Goal: Transaction & Acquisition: Book appointment/travel/reservation

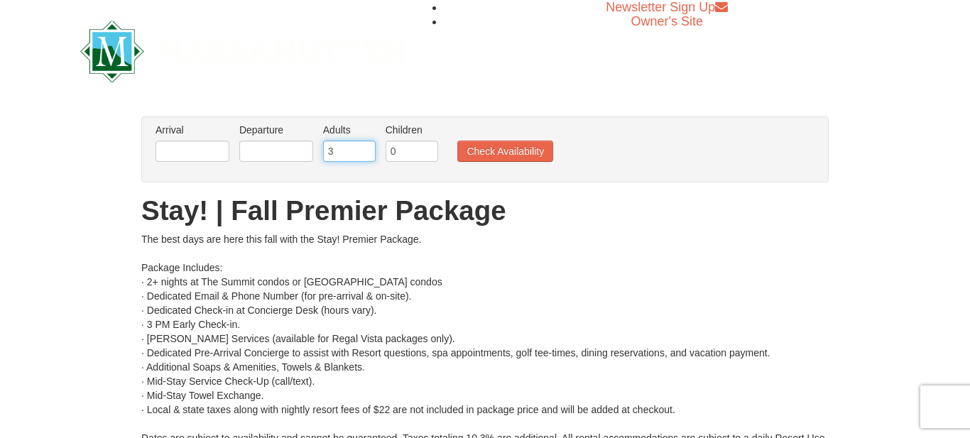
click at [367, 150] on input "3" at bounding box center [349, 151] width 53 height 21
type input "4"
click at [367, 150] on input "4" at bounding box center [349, 151] width 53 height 21
click at [425, 153] on input "0" at bounding box center [412, 151] width 53 height 21
click at [427, 148] on input "1" at bounding box center [412, 151] width 53 height 21
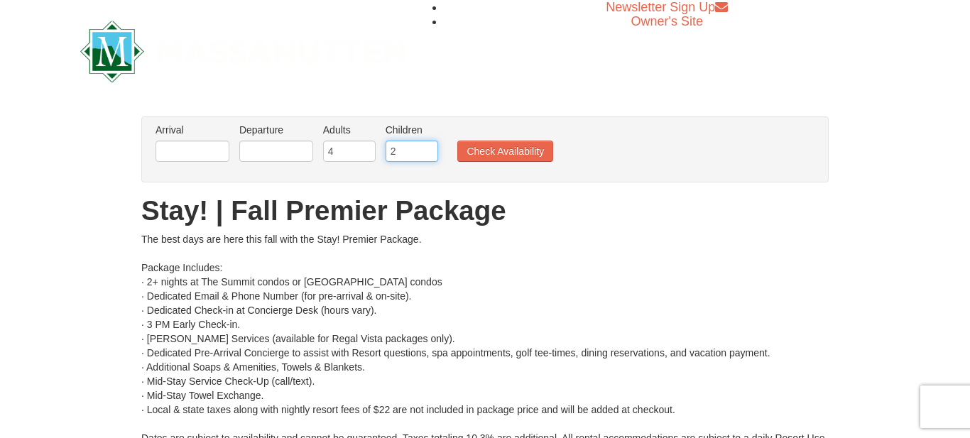
click at [427, 148] on input "2" at bounding box center [412, 151] width 53 height 21
type input "3"
click at [427, 148] on input "3" at bounding box center [412, 151] width 53 height 21
click at [208, 153] on input "text" at bounding box center [192, 151] width 74 height 21
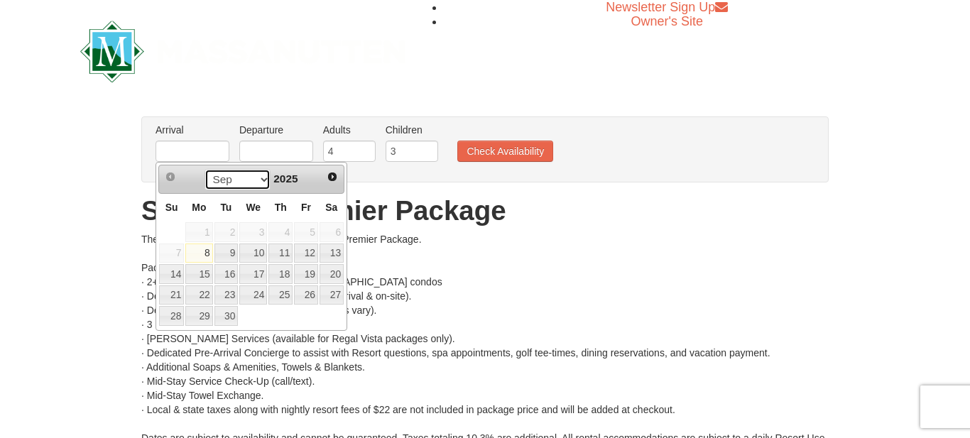
click at [260, 182] on select "Sep Oct Nov Dec" at bounding box center [237, 179] width 66 height 21
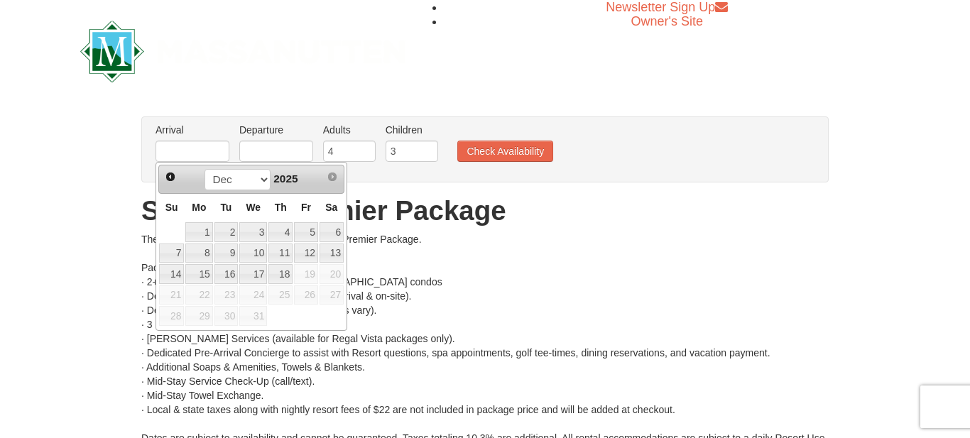
click at [562, 209] on h1 "Stay! | Fall Premier Package" at bounding box center [484, 211] width 687 height 28
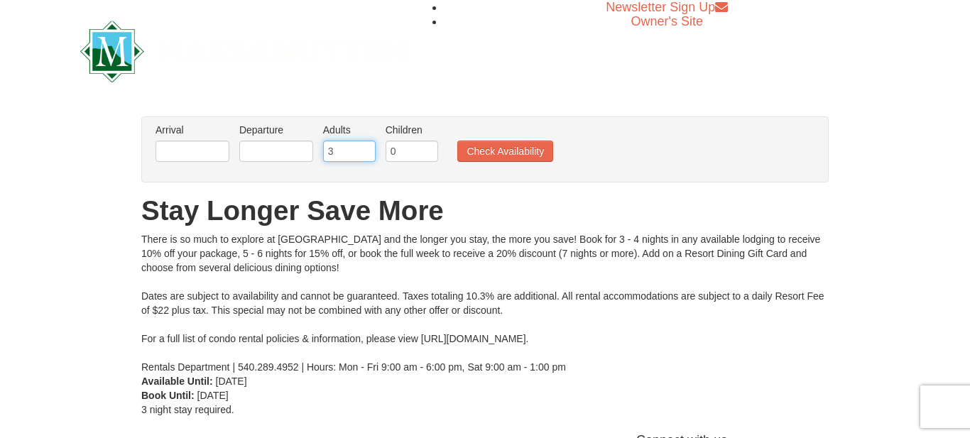
click at [366, 148] on input "3" at bounding box center [349, 151] width 53 height 21
type input "4"
click at [366, 148] on input "4" at bounding box center [349, 151] width 53 height 21
click at [431, 149] on input "1" at bounding box center [412, 151] width 53 height 21
click at [431, 149] on input "2" at bounding box center [412, 151] width 53 height 21
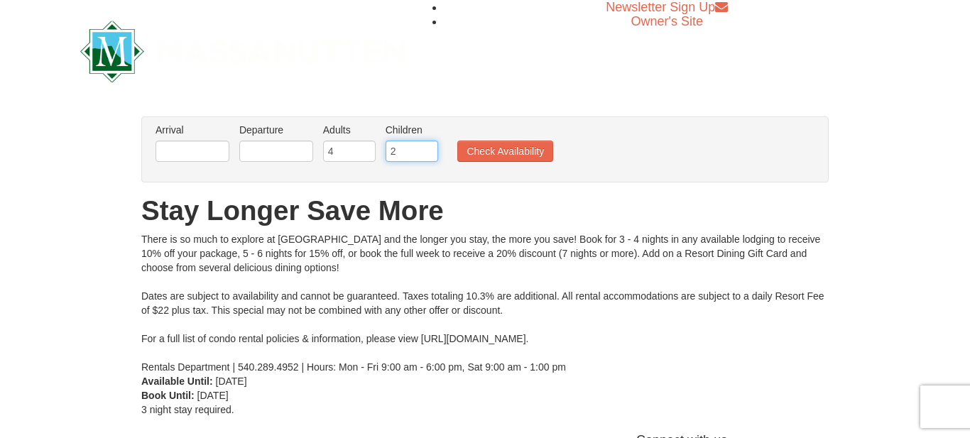
type input "3"
click at [431, 149] on input "3" at bounding box center [412, 151] width 53 height 21
click at [197, 159] on input "text" at bounding box center [192, 151] width 74 height 21
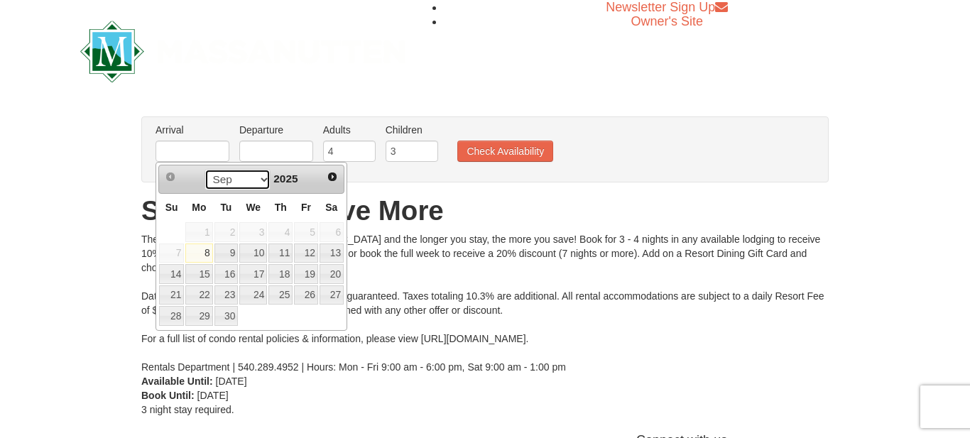
click at [265, 180] on select "Sep Oct Nov Dec" at bounding box center [237, 179] width 66 height 21
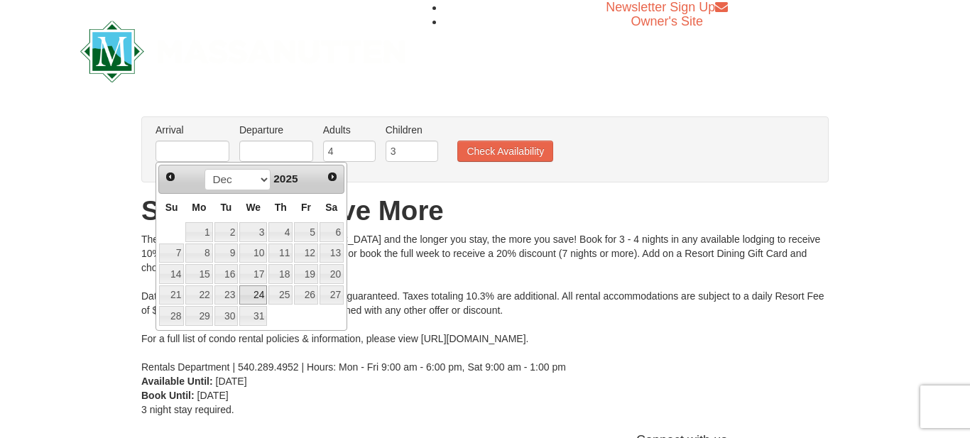
click at [251, 294] on link "24" at bounding box center [253, 295] width 28 height 20
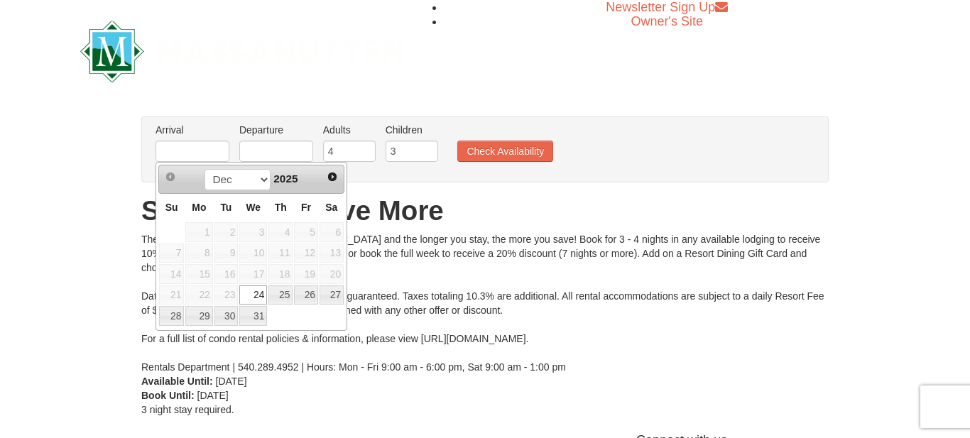
type input "[DATE]"
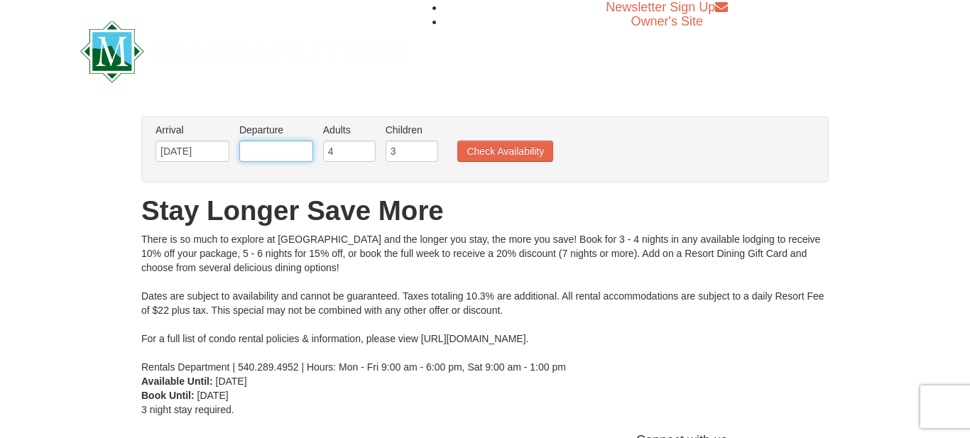
click at [245, 148] on input "text" at bounding box center [276, 151] width 74 height 21
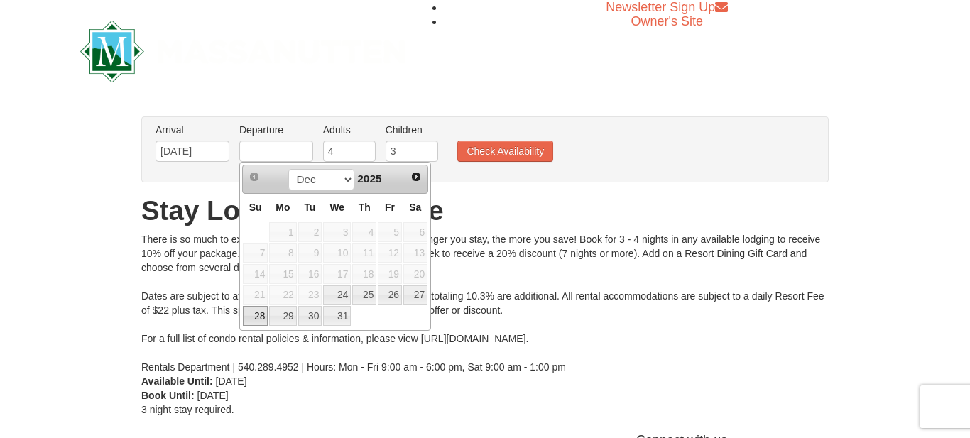
click at [254, 317] on link "28" at bounding box center [255, 316] width 25 height 20
type input "12/28/2025"
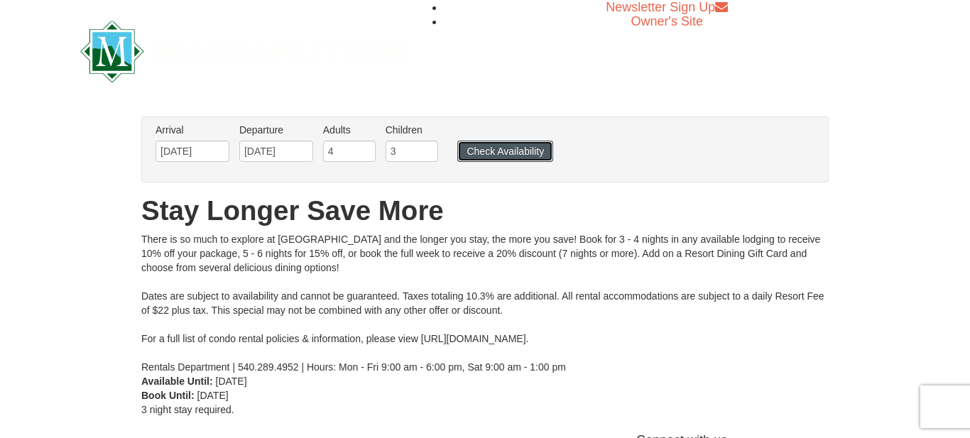
click at [486, 148] on button "Check Availability" at bounding box center [505, 151] width 96 height 21
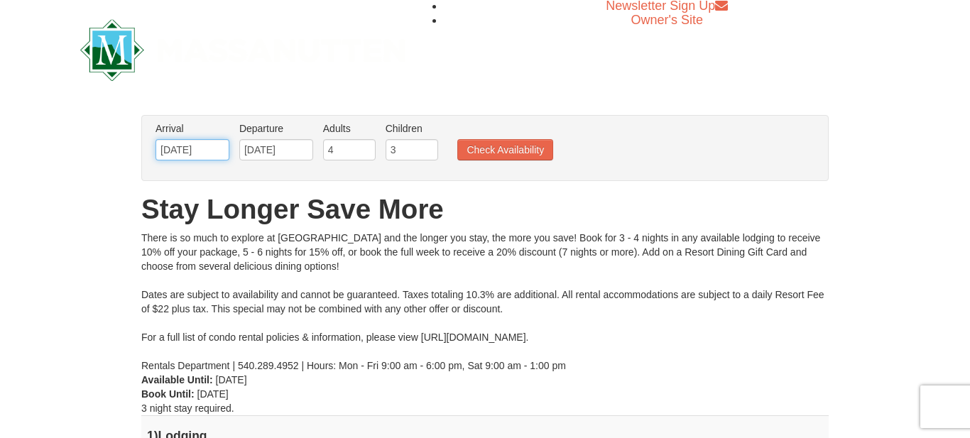
click at [210, 148] on input "[DATE]" at bounding box center [192, 149] width 74 height 21
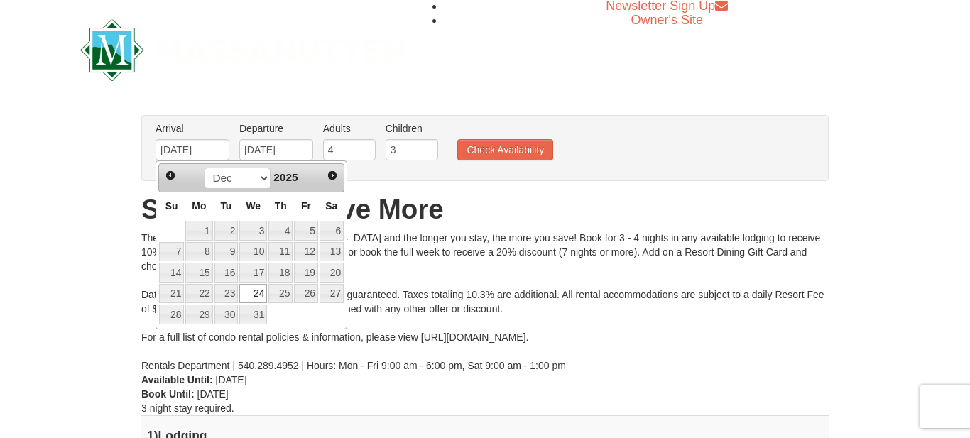
click at [254, 293] on link "24" at bounding box center [253, 294] width 28 height 20
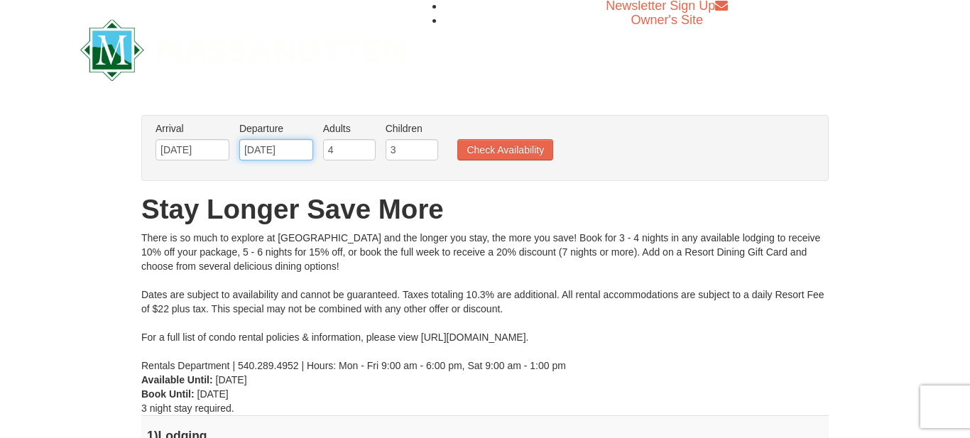
click at [275, 148] on input "[DATE]" at bounding box center [276, 149] width 74 height 21
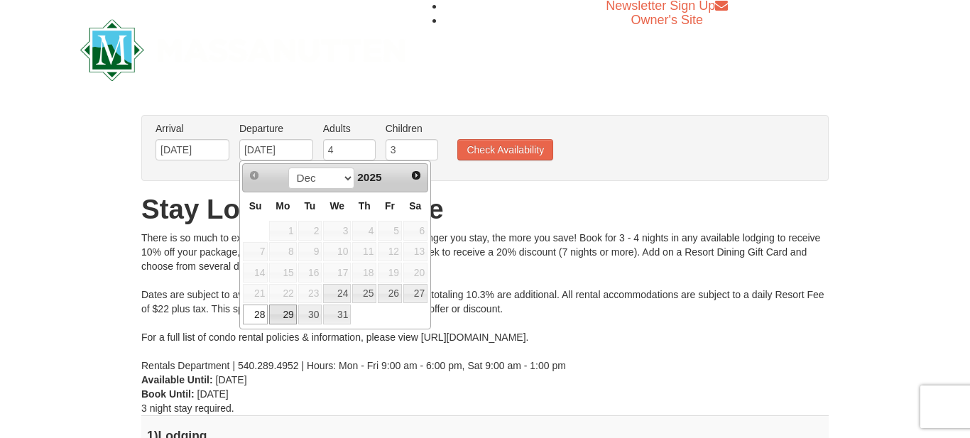
click at [291, 322] on link "29" at bounding box center [282, 315] width 27 height 20
type input "12/29/2025"
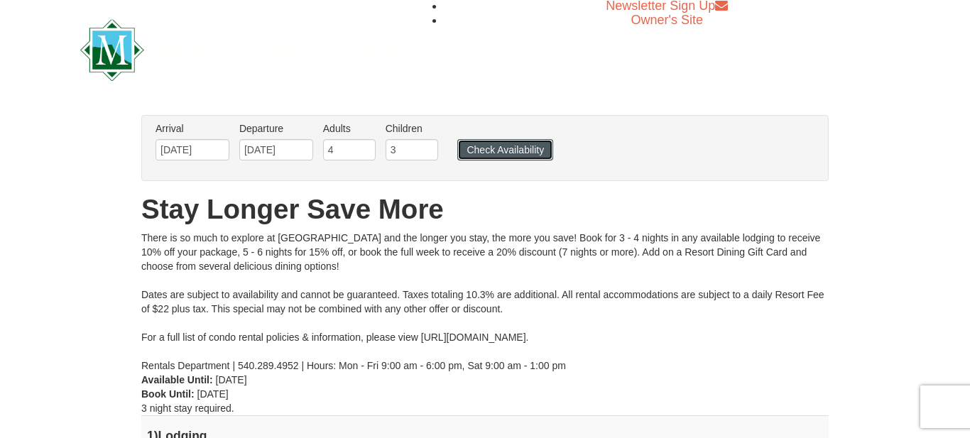
click at [474, 147] on button "Check Availability" at bounding box center [505, 149] width 96 height 21
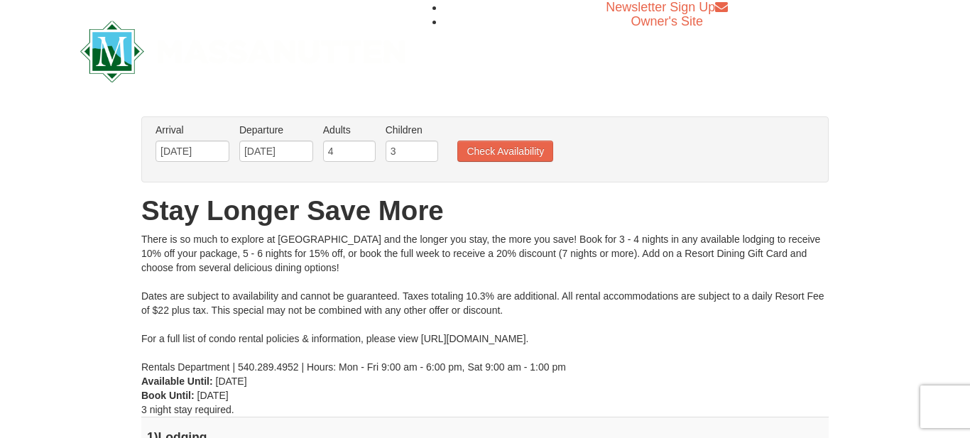
scroll to position [288, 0]
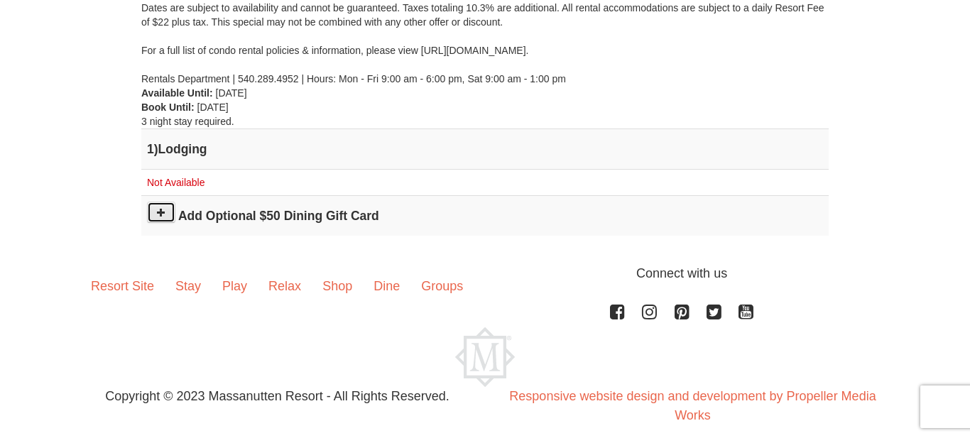
click at [167, 211] on button at bounding box center [161, 212] width 28 height 21
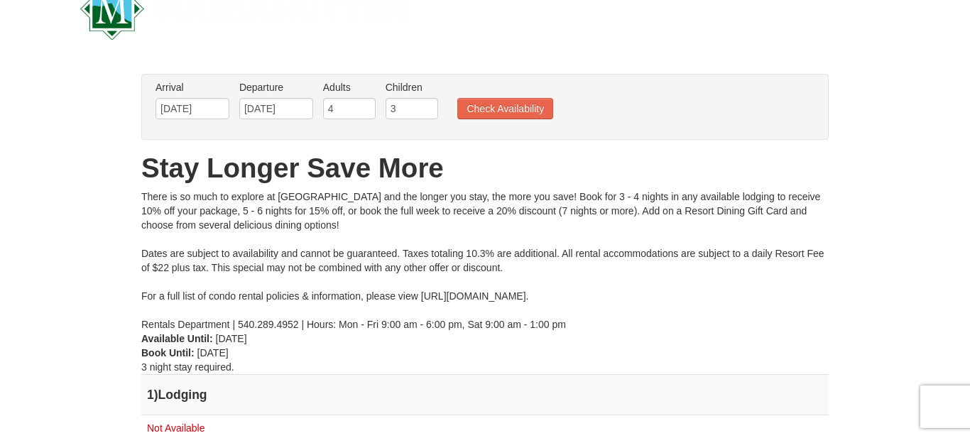
scroll to position [46, 0]
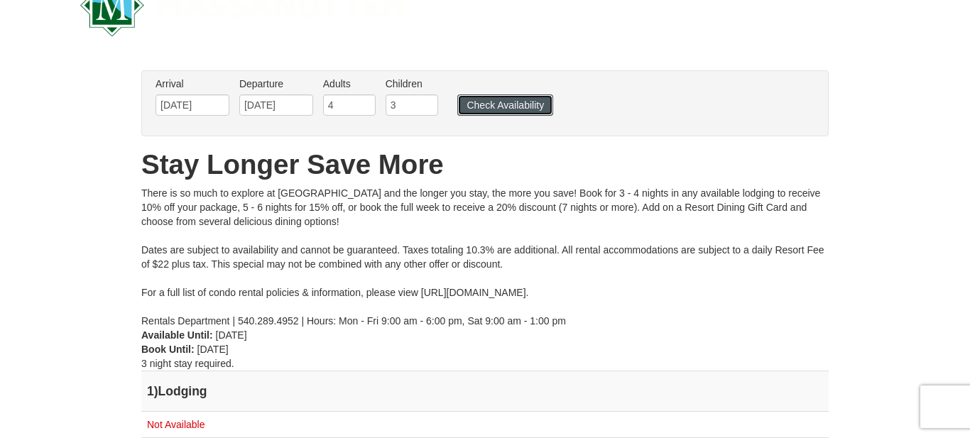
click at [513, 102] on button "Check Availability" at bounding box center [505, 104] width 96 height 21
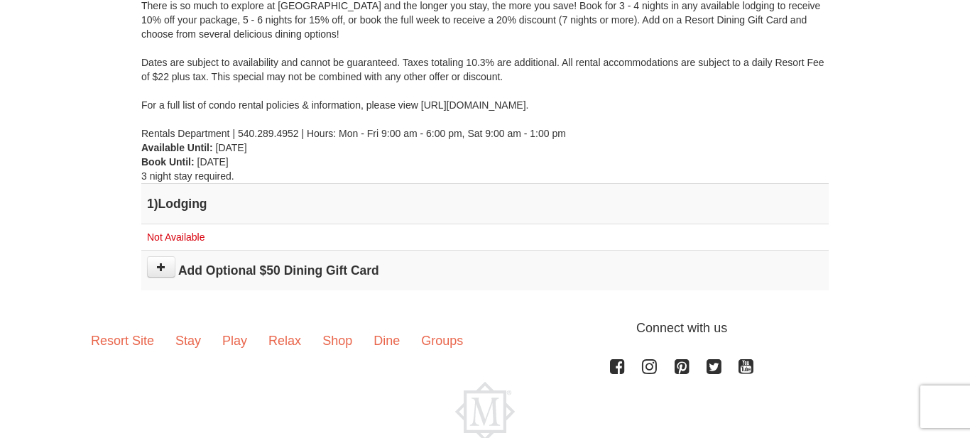
scroll to position [302, 0]
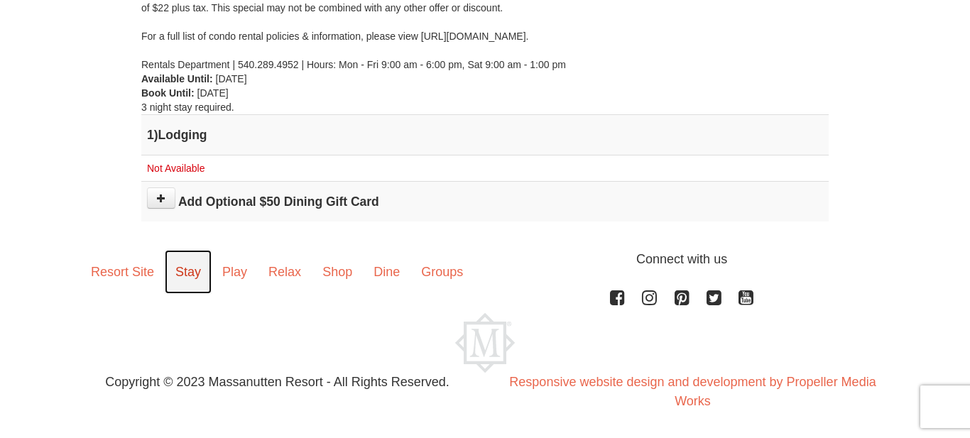
click at [193, 275] on link "Stay" at bounding box center [188, 272] width 47 height 44
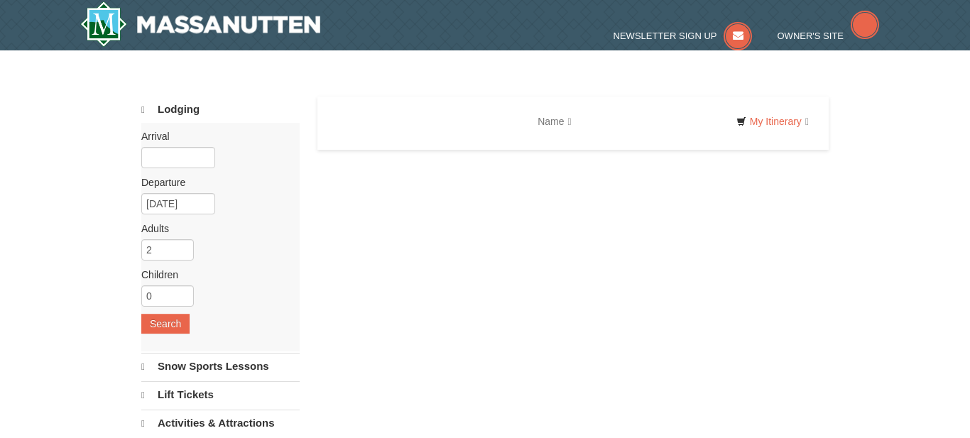
select select "9"
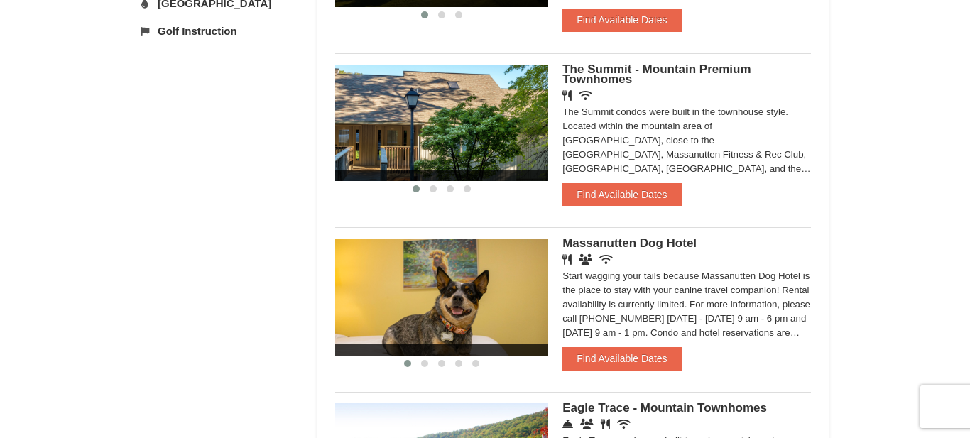
scroll to position [612, 0]
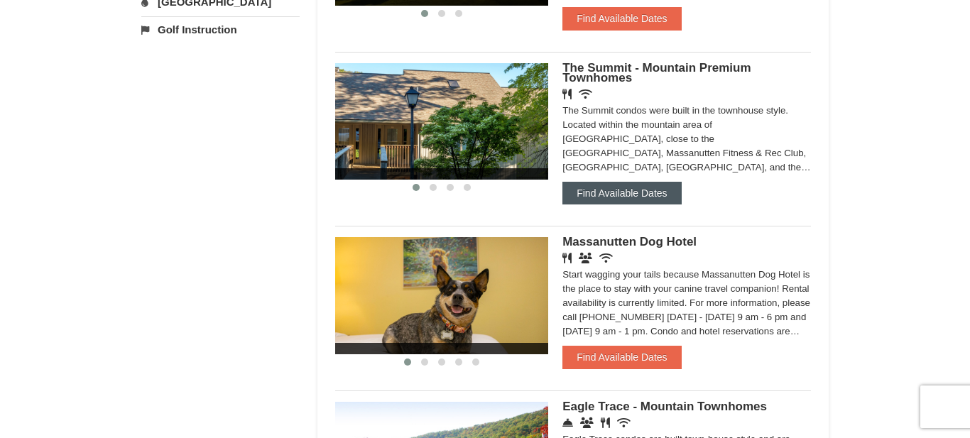
click at [631, 187] on button "Find Available Dates" at bounding box center [621, 193] width 119 height 23
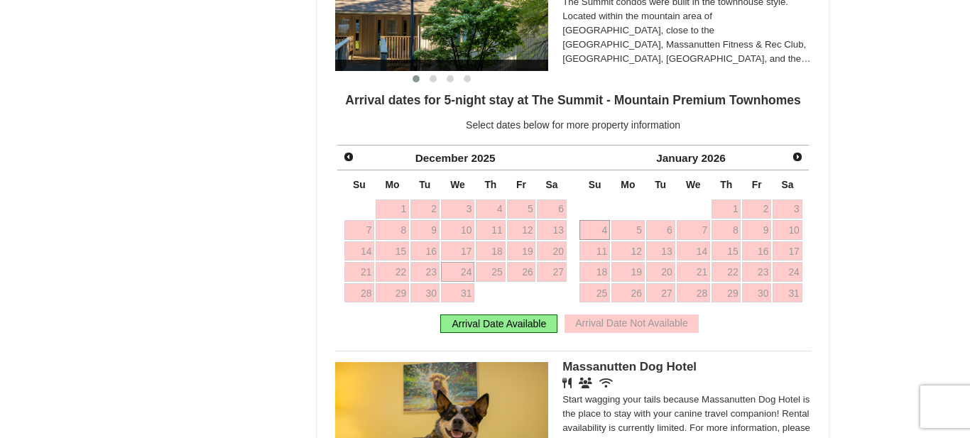
scroll to position [722, 0]
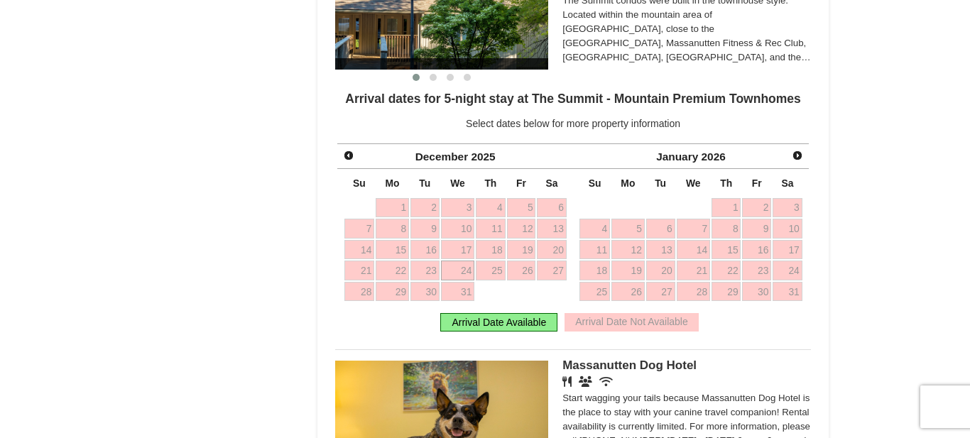
click at [464, 271] on link "24" at bounding box center [458, 271] width 34 height 20
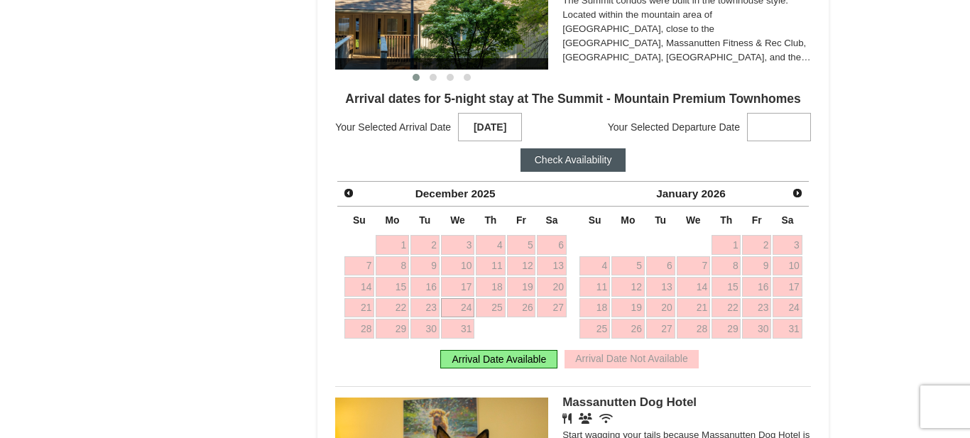
click at [462, 306] on link "24" at bounding box center [458, 308] width 34 height 20
click at [349, 194] on span "Prev" at bounding box center [348, 192] width 11 height 11
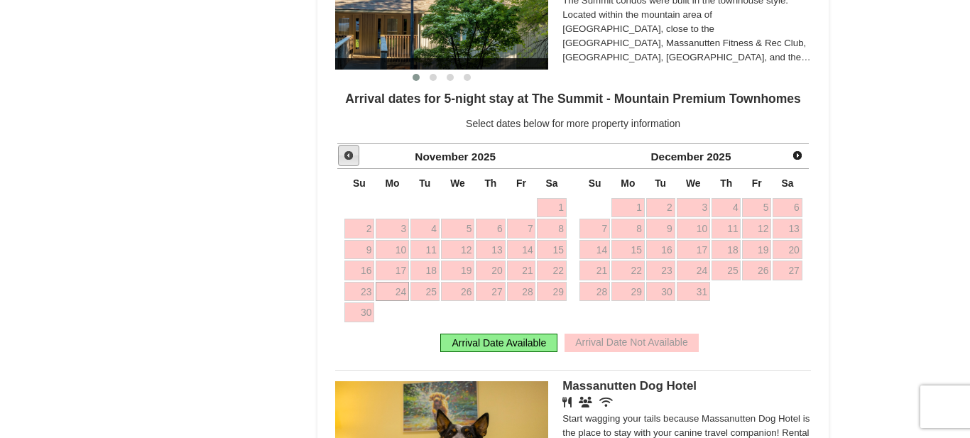
click at [347, 153] on span "Prev" at bounding box center [348, 155] width 11 height 11
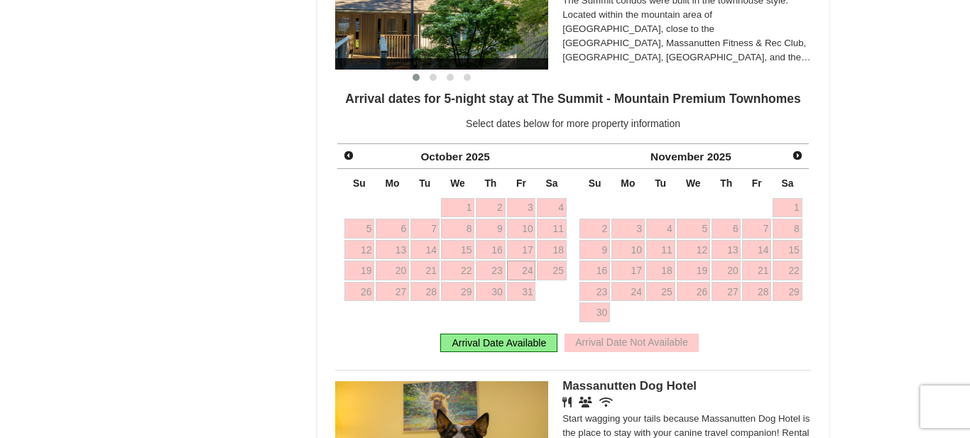
click at [840, 145] on div "× Categories Map List Filter My Itinerary Questions? 1-540-289-9441 Lodging Arr…" at bounding box center [485, 197] width 716 height 1710
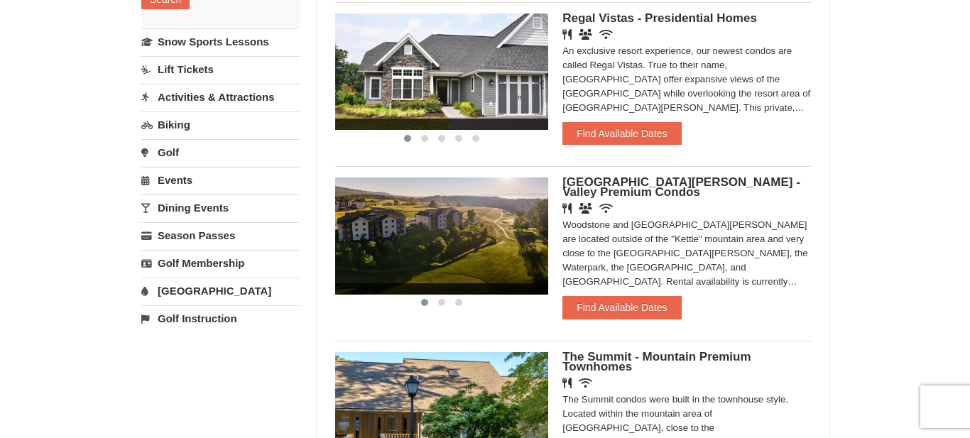
scroll to position [305, 0]
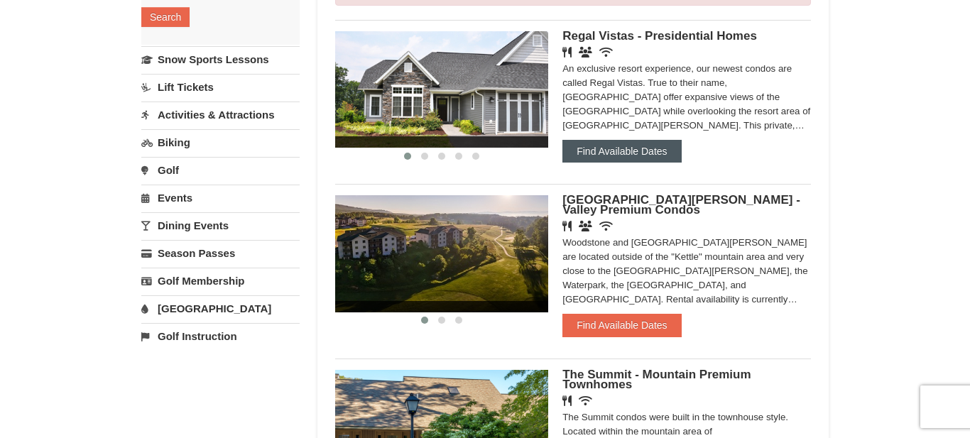
click at [615, 153] on button "Find Available Dates" at bounding box center [621, 151] width 119 height 23
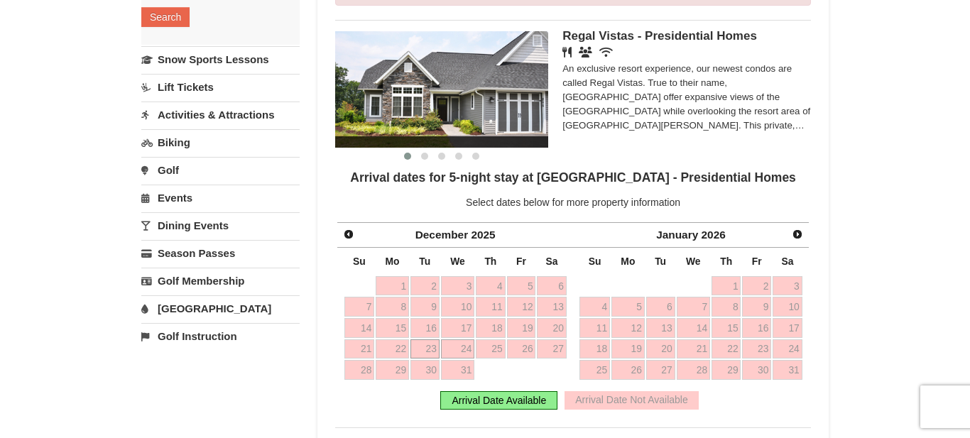
click at [430, 344] on link "23" at bounding box center [424, 349] width 29 height 20
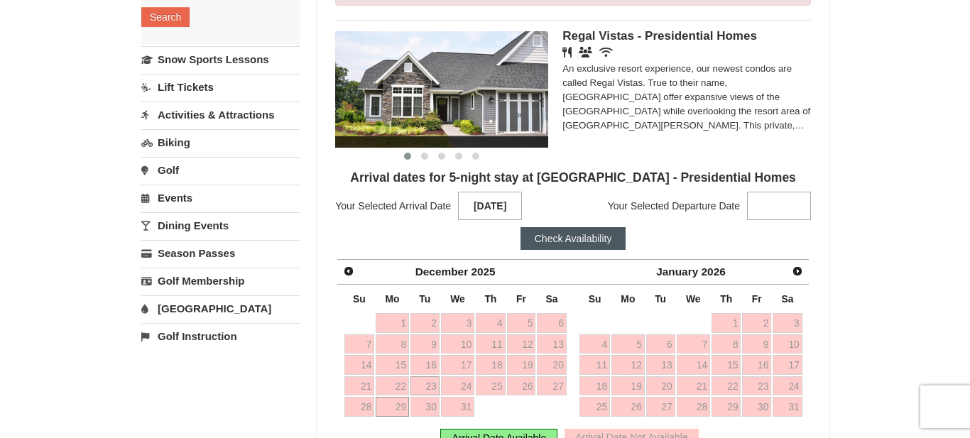
click at [391, 410] on link "29" at bounding box center [392, 407] width 33 height 20
click at [570, 244] on button "Check Availability" at bounding box center [573, 238] width 106 height 23
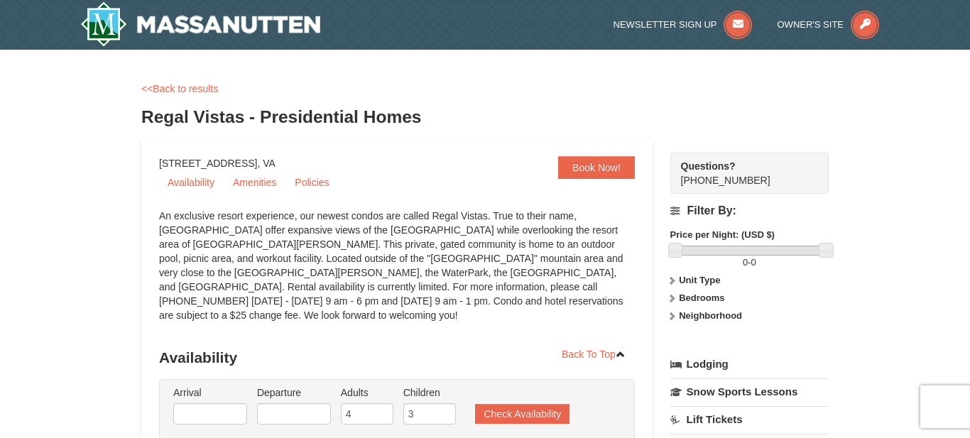
click at [672, 298] on icon at bounding box center [672, 298] width 10 height 10
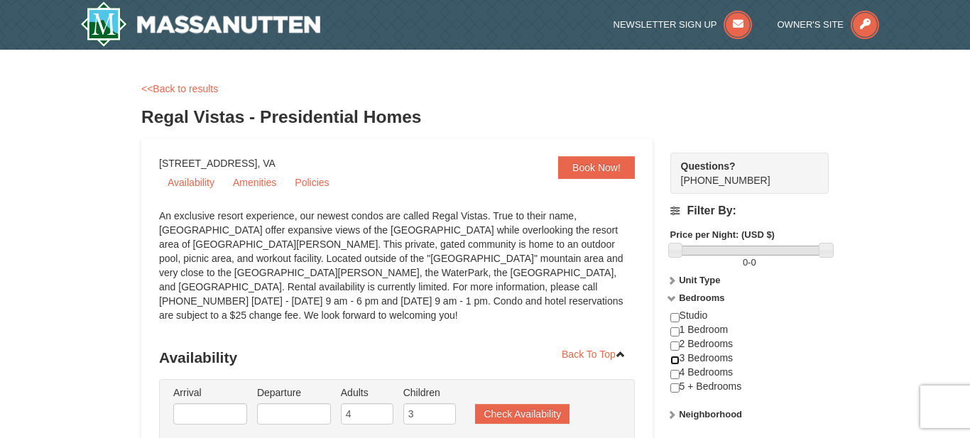
click at [674, 360] on input "checkbox" at bounding box center [674, 360] width 9 height 9
checkbox input "true"
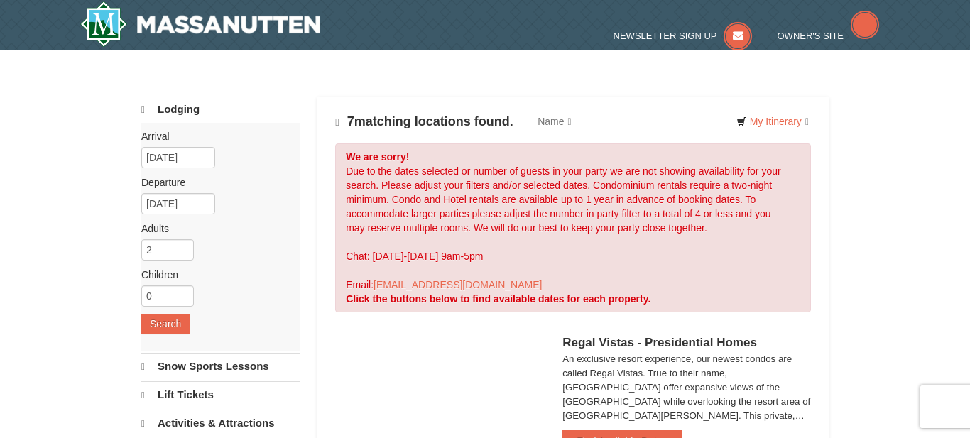
select select "9"
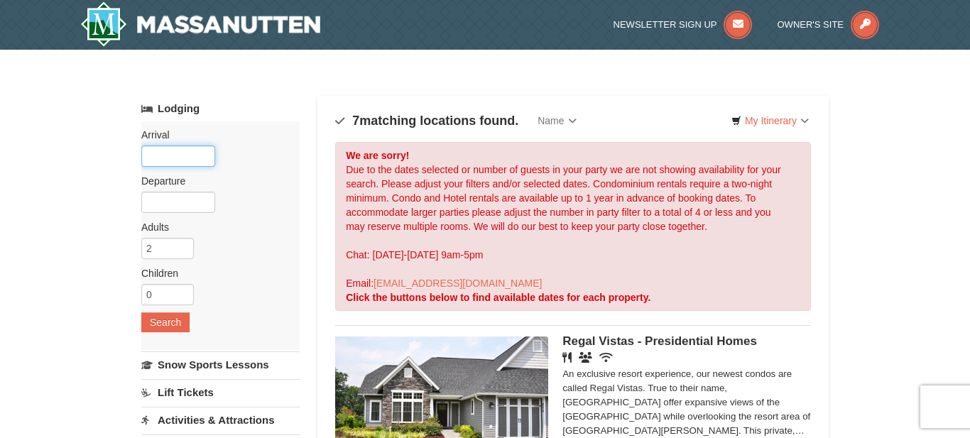
click at [178, 159] on input "text" at bounding box center [178, 156] width 74 height 21
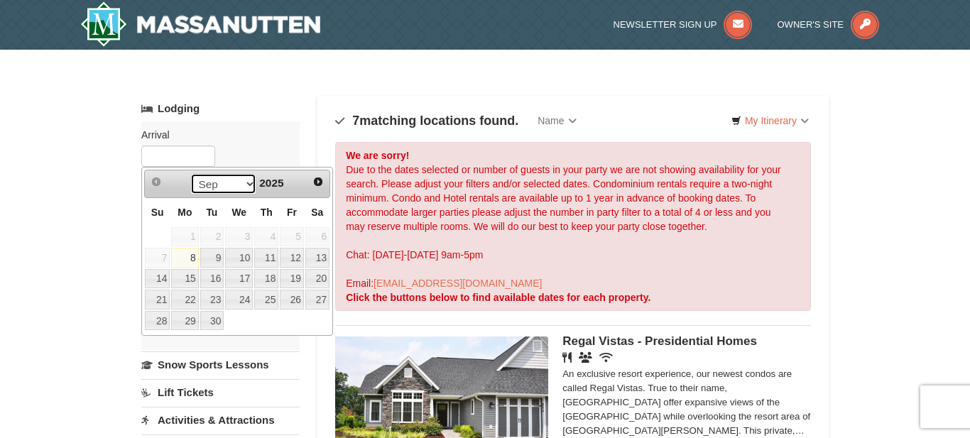
click at [249, 185] on select "Sep Oct Nov Dec" at bounding box center [223, 183] width 66 height 21
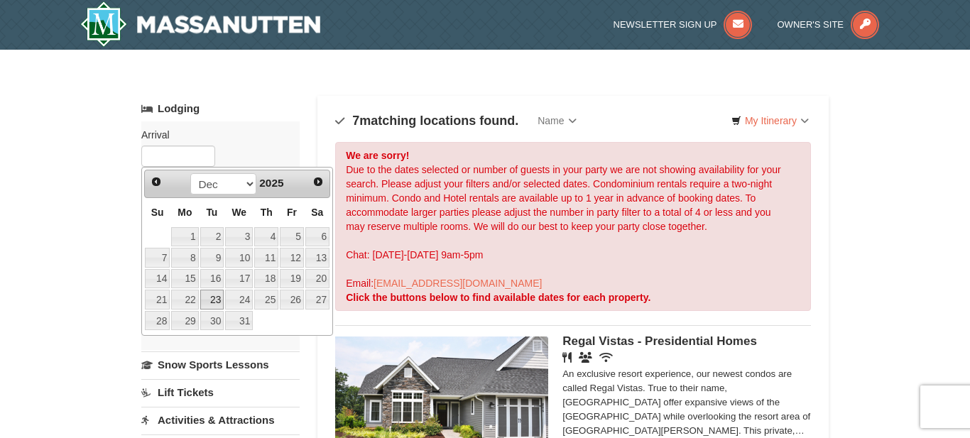
click at [207, 300] on link "23" at bounding box center [212, 300] width 24 height 20
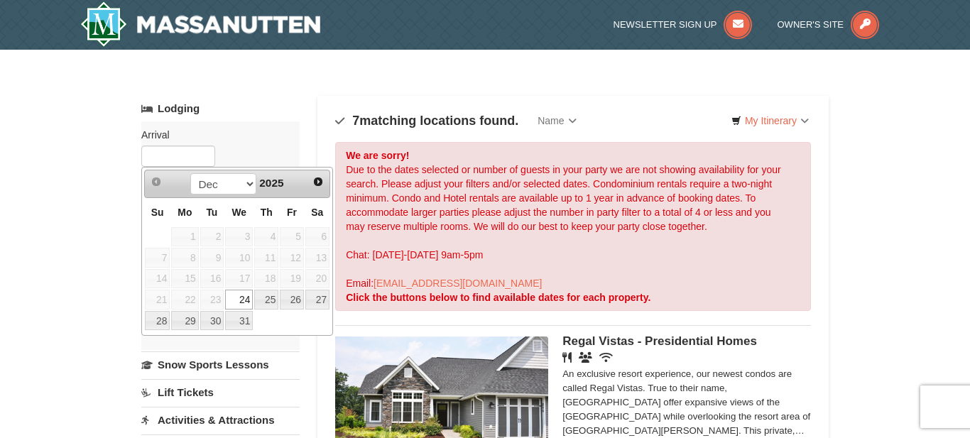
type input "12/23/2025"
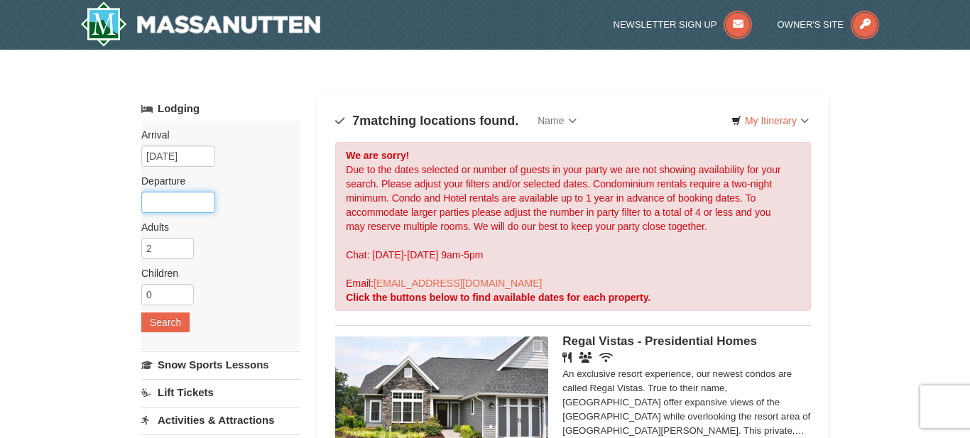
click at [175, 200] on input "text" at bounding box center [178, 202] width 74 height 21
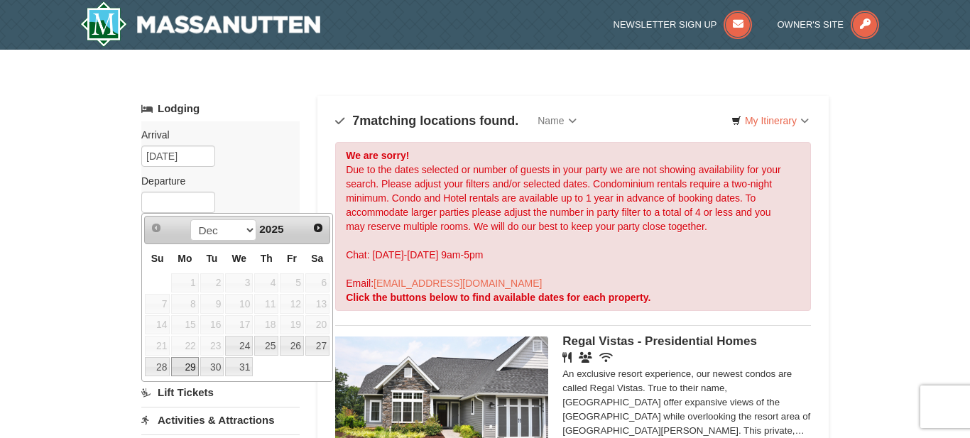
click at [182, 366] on link "29" at bounding box center [184, 367] width 27 height 20
type input "[DATE]"
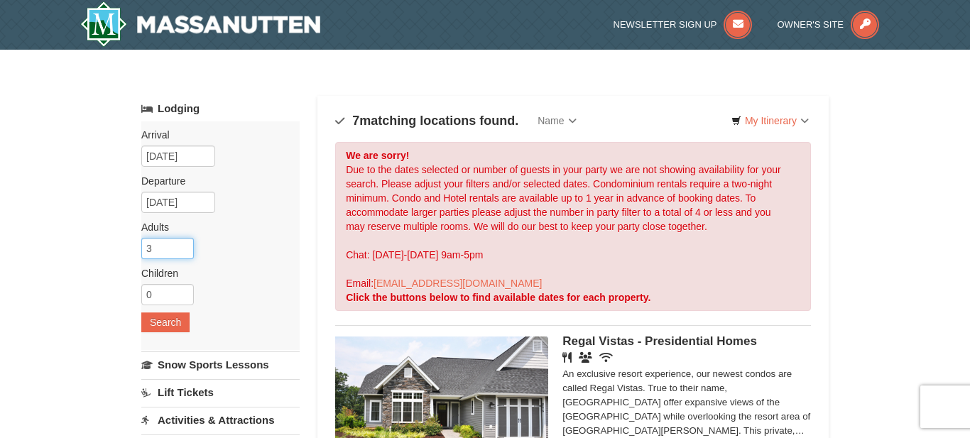
click at [186, 246] on input "3" at bounding box center [167, 248] width 53 height 21
click at [186, 246] on input "4" at bounding box center [167, 248] width 53 height 21
click at [186, 246] on input "5" at bounding box center [167, 248] width 53 height 21
type input "4"
click at [186, 252] on input "4" at bounding box center [167, 248] width 53 height 21
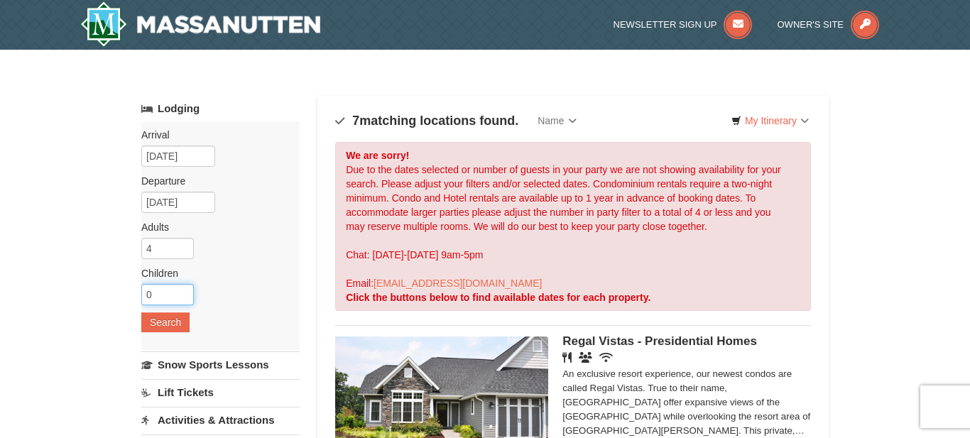
click at [178, 295] on input "0" at bounding box center [167, 294] width 53 height 21
click at [185, 291] on input "1" at bounding box center [167, 294] width 53 height 21
click at [185, 291] on input "2" at bounding box center [167, 294] width 53 height 21
type input "3"
click at [185, 291] on input "3" at bounding box center [167, 294] width 53 height 21
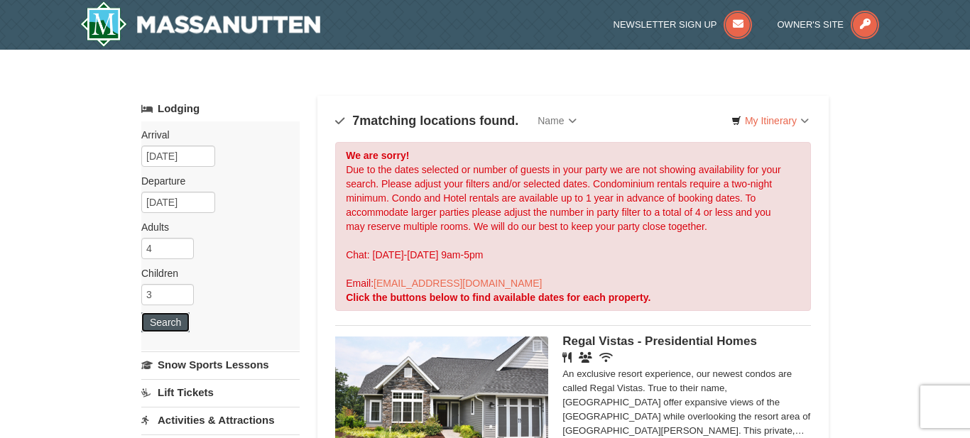
click at [173, 321] on button "Search" at bounding box center [165, 322] width 48 height 20
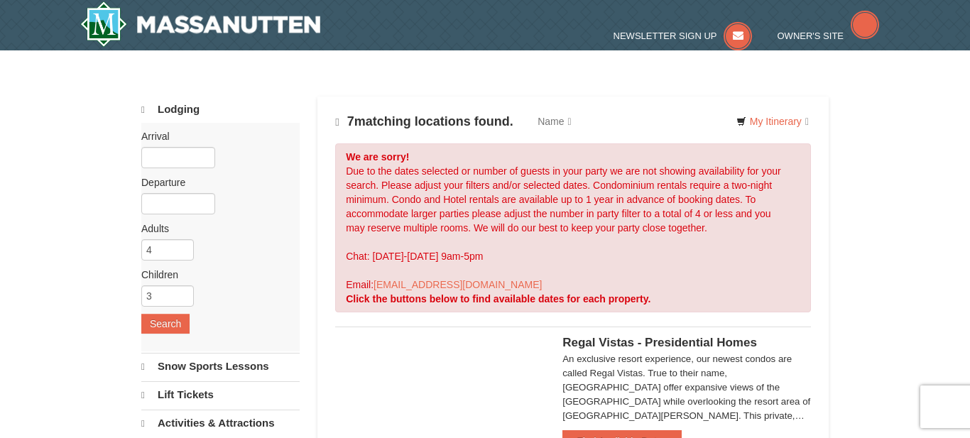
select select "9"
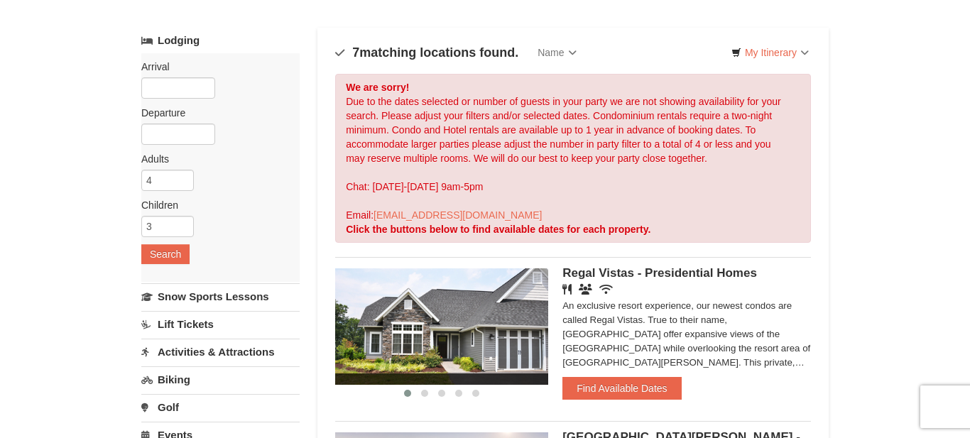
scroll to position [56, 0]
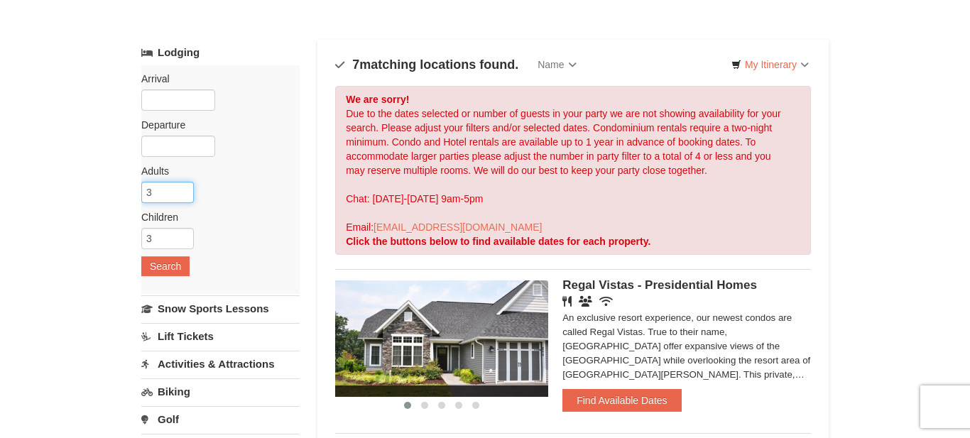
click at [182, 196] on input "3" at bounding box center [167, 192] width 53 height 21
type input "2"
click at [182, 196] on input "2" at bounding box center [167, 192] width 53 height 21
click at [185, 244] on input "2" at bounding box center [167, 238] width 53 height 21
type input "1"
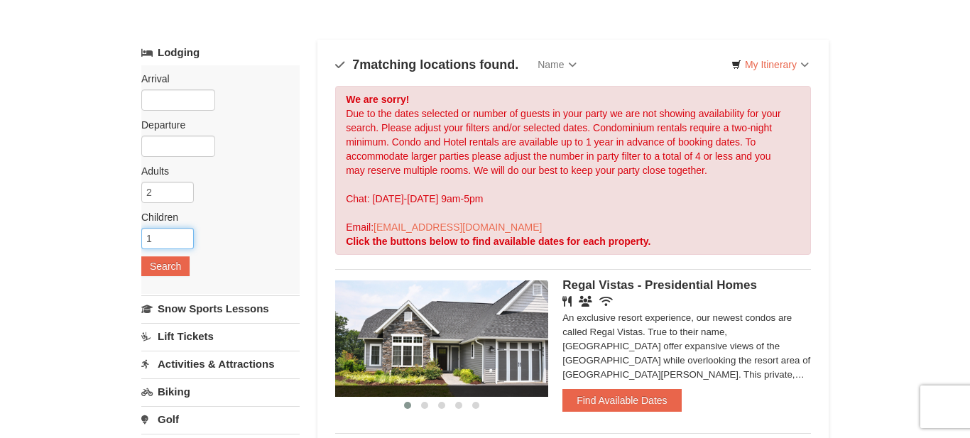
click at [185, 244] on input "1" at bounding box center [167, 238] width 53 height 21
click at [180, 262] on button "Search" at bounding box center [165, 266] width 48 height 20
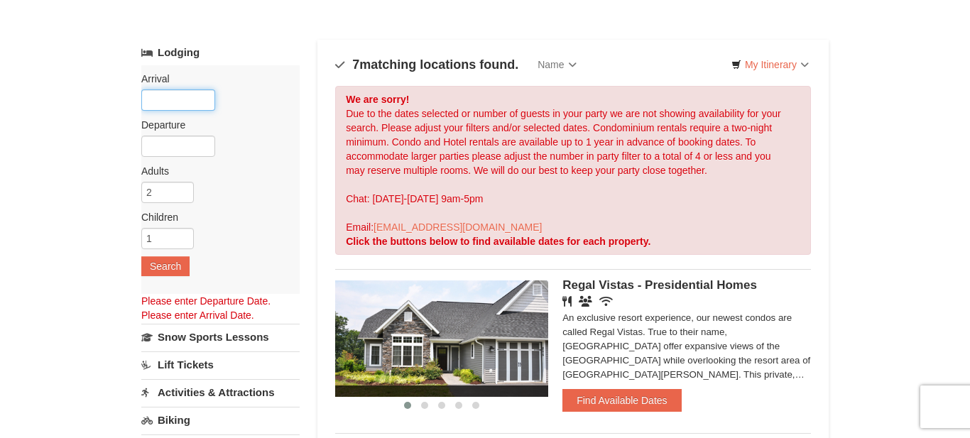
click at [168, 95] on input "text" at bounding box center [178, 99] width 74 height 21
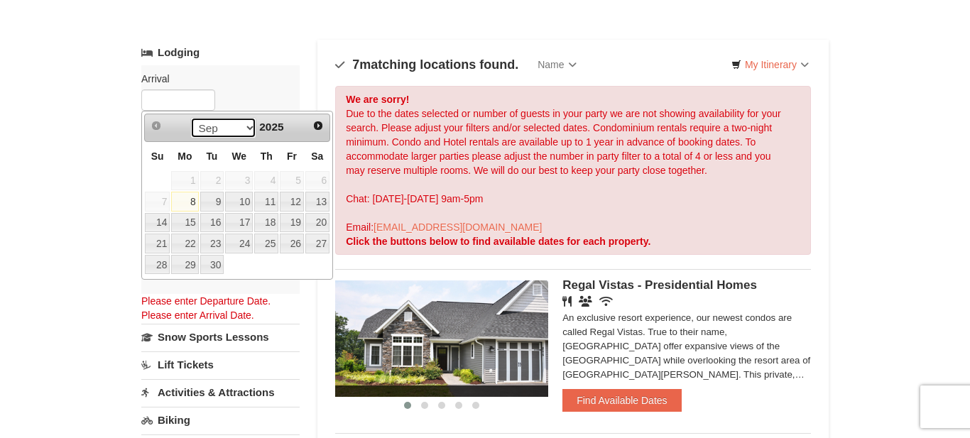
click at [247, 126] on select "Sep Oct Nov Dec" at bounding box center [223, 127] width 66 height 21
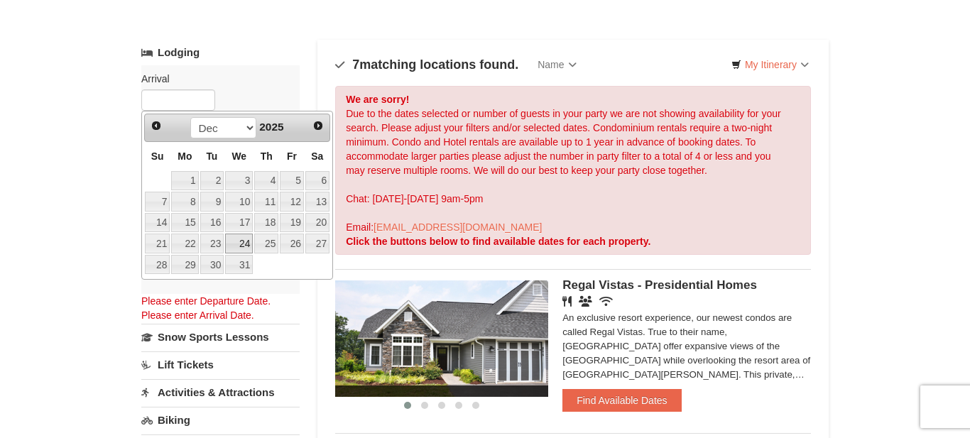
click at [235, 249] on link "24" at bounding box center [239, 244] width 28 height 20
type input "[DATE]"
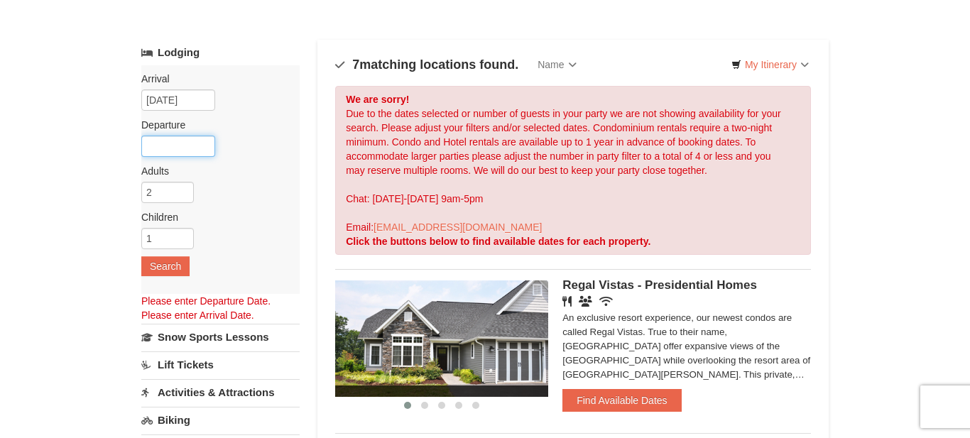
click at [169, 146] on input "text" at bounding box center [178, 146] width 74 height 21
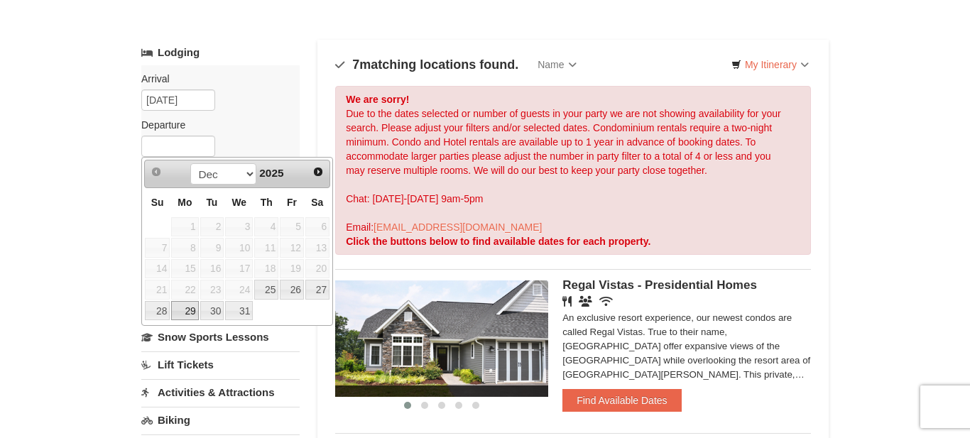
click at [187, 312] on link "29" at bounding box center [184, 311] width 27 height 20
type input "[DATE]"
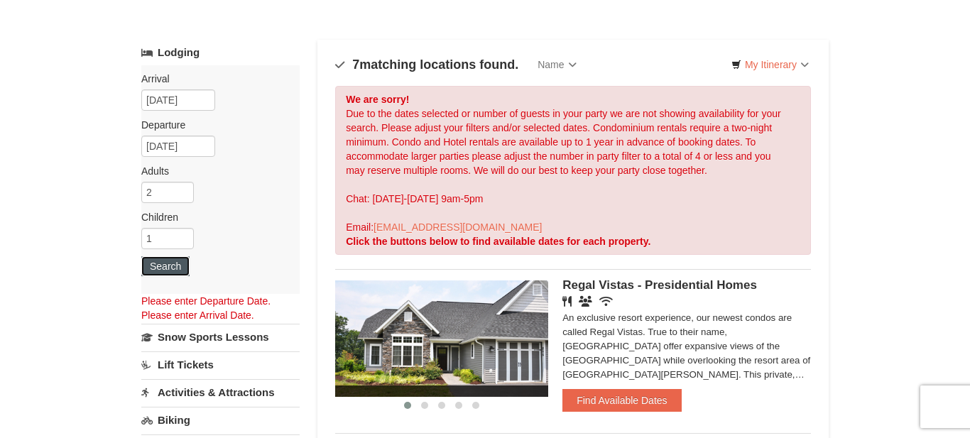
click at [172, 271] on button "Search" at bounding box center [165, 266] width 48 height 20
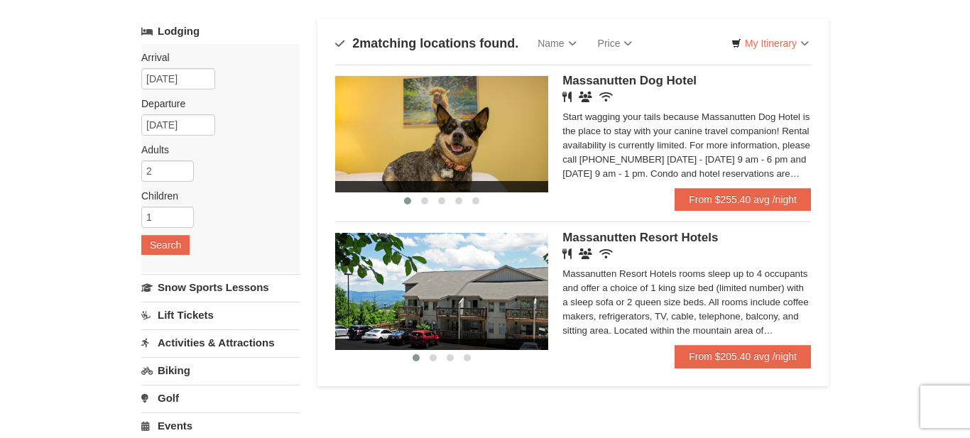
scroll to position [79, 0]
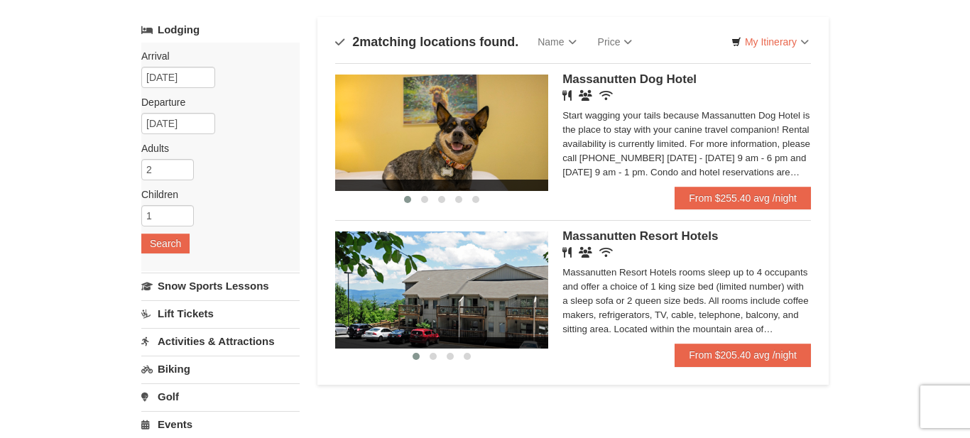
click at [498, 304] on img at bounding box center [441, 289] width 213 height 116
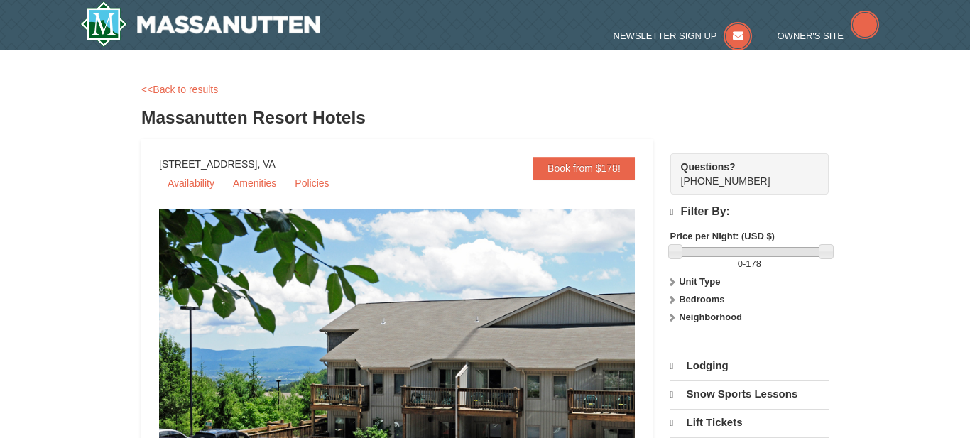
select select "9"
